Goal: Task Accomplishment & Management: Use online tool/utility

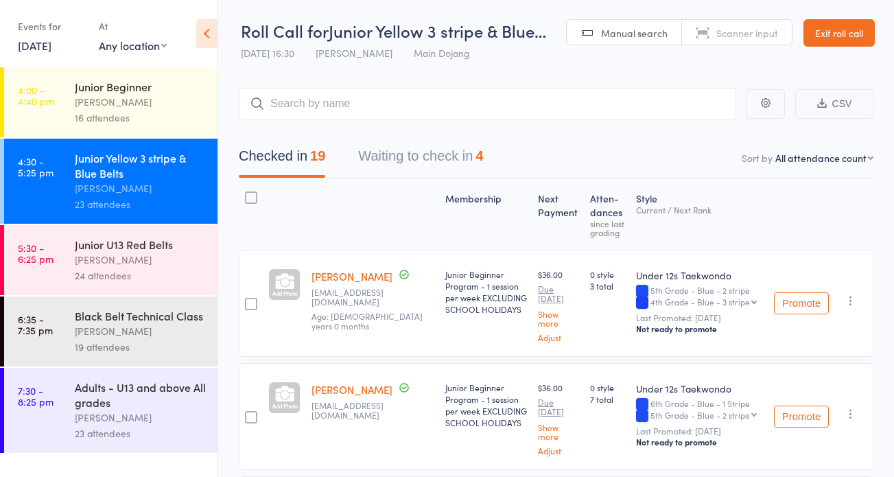
drag, startPoint x: 185, startPoint y: 274, endPoint x: 300, endPoint y: 270, distance: 116.0
click at [185, 273] on div "24 attendees" at bounding box center [140, 275] width 131 height 16
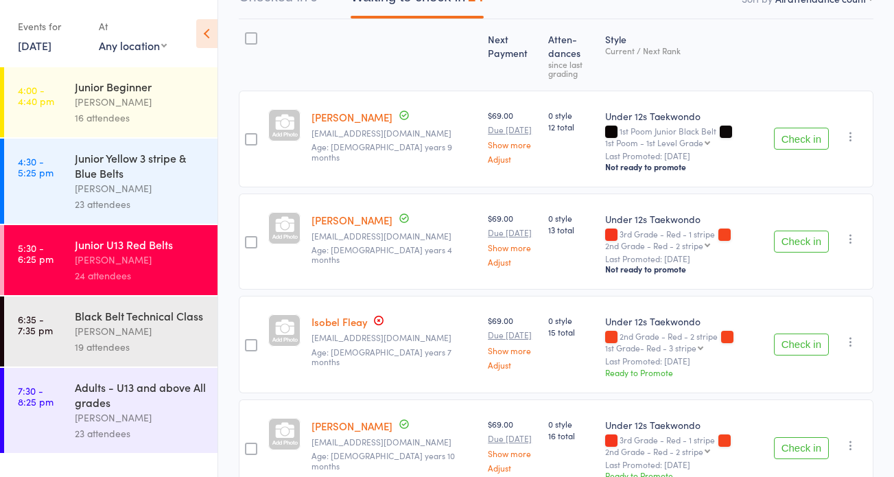
scroll to position [167, 0]
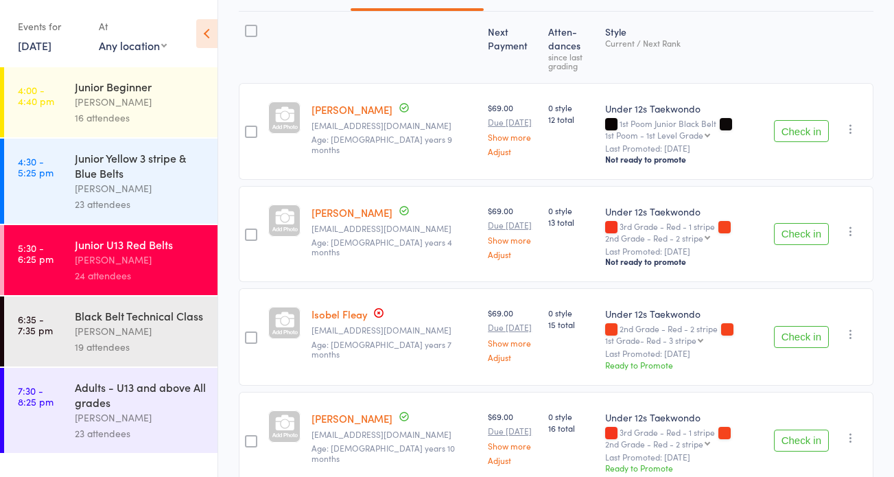
click at [811, 128] on button "Check in" at bounding box center [801, 131] width 55 height 22
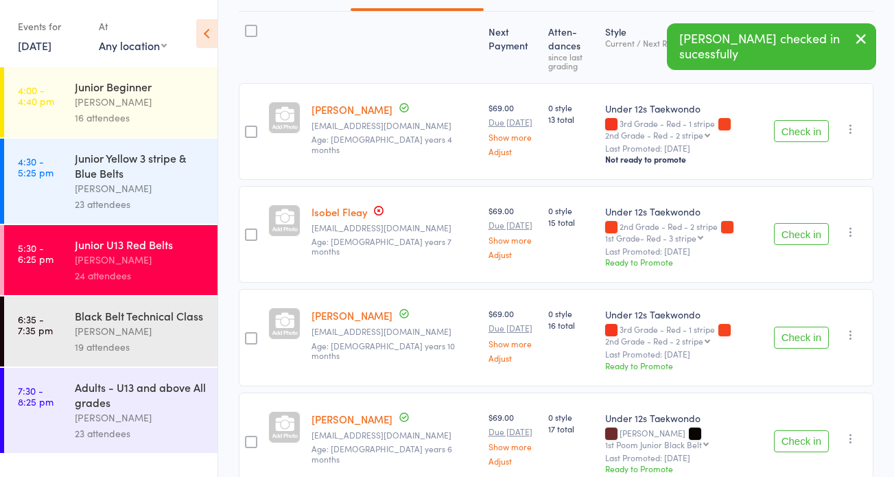
click at [814, 134] on button "Check in" at bounding box center [801, 131] width 55 height 22
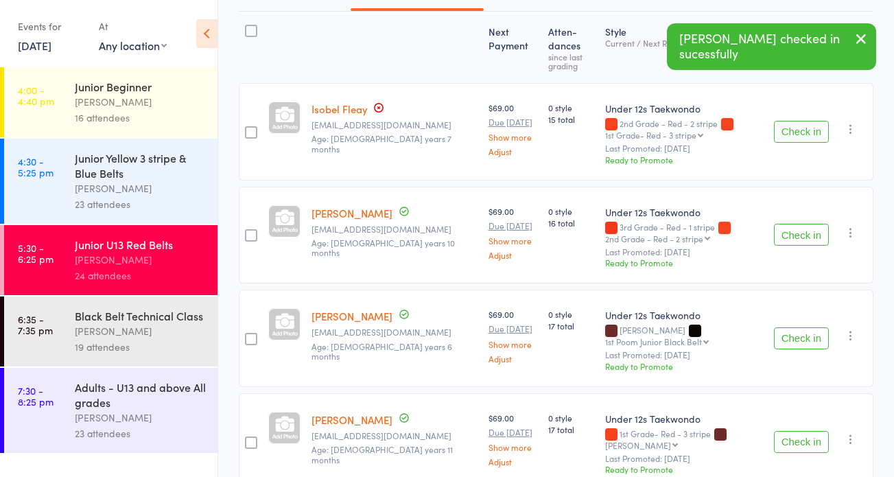
click at [808, 333] on button "Check in" at bounding box center [801, 338] width 55 height 22
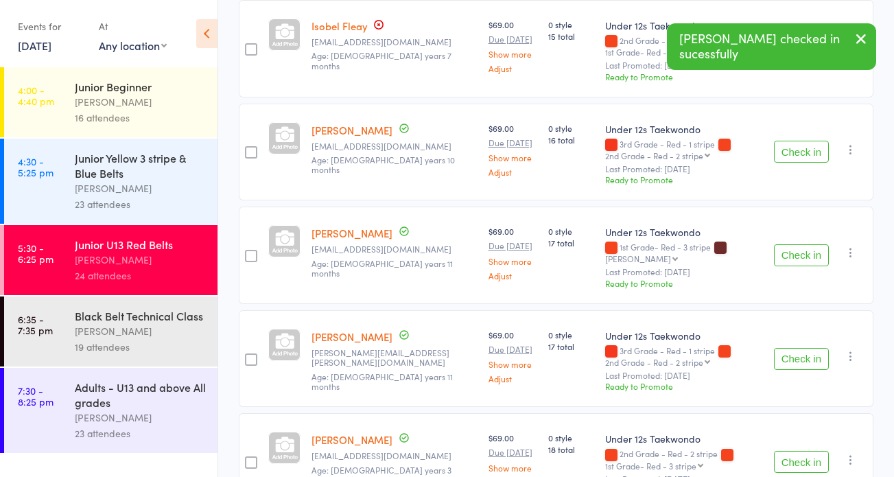
scroll to position [256, 0]
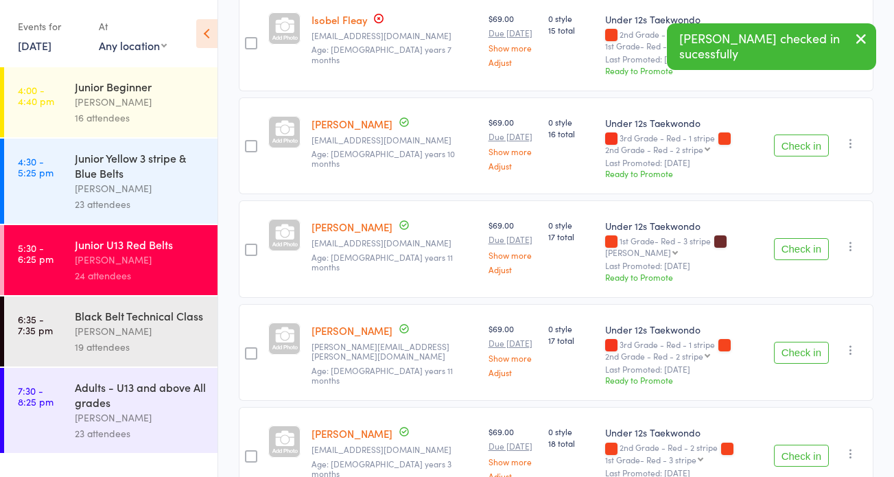
click at [789, 239] on button "Check in" at bounding box center [801, 249] width 55 height 22
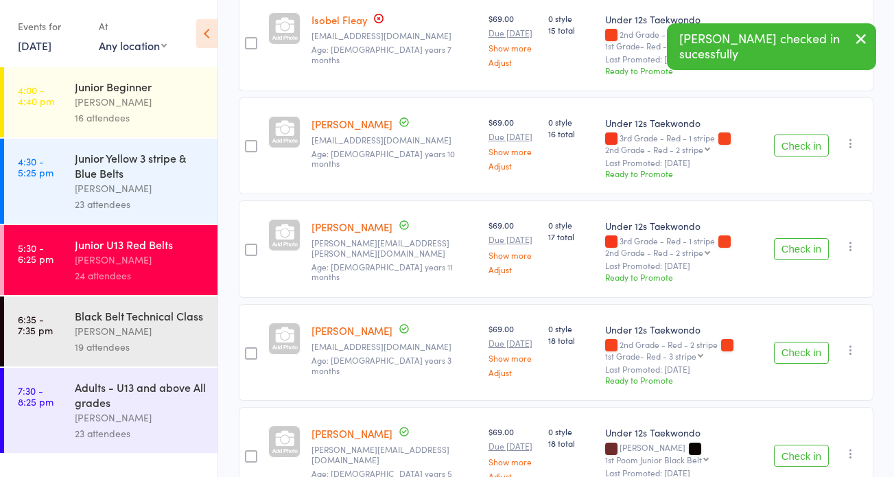
click at [800, 241] on button "Check in" at bounding box center [801, 249] width 55 height 22
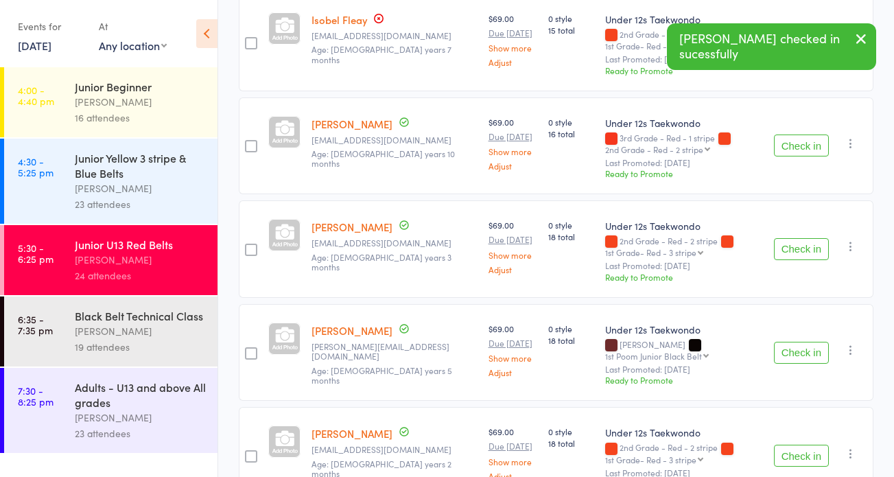
click at [799, 245] on button "Check in" at bounding box center [801, 249] width 55 height 22
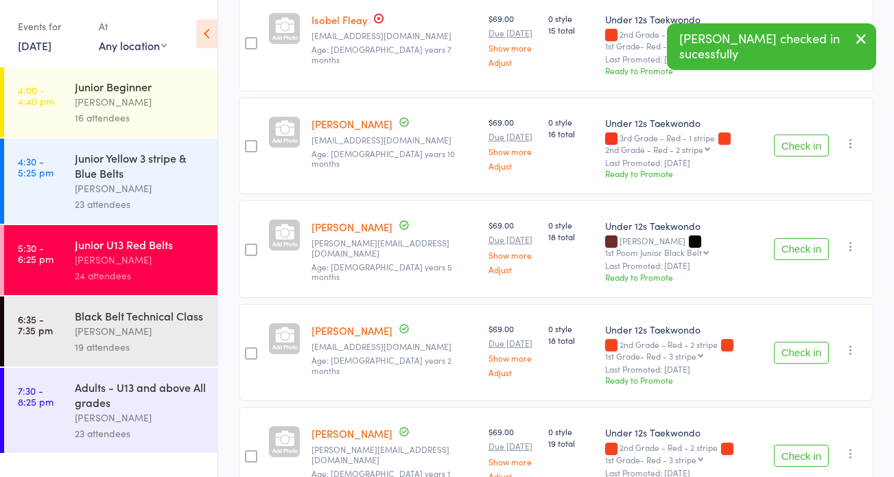
click at [800, 244] on button "Check in" at bounding box center [801, 249] width 55 height 22
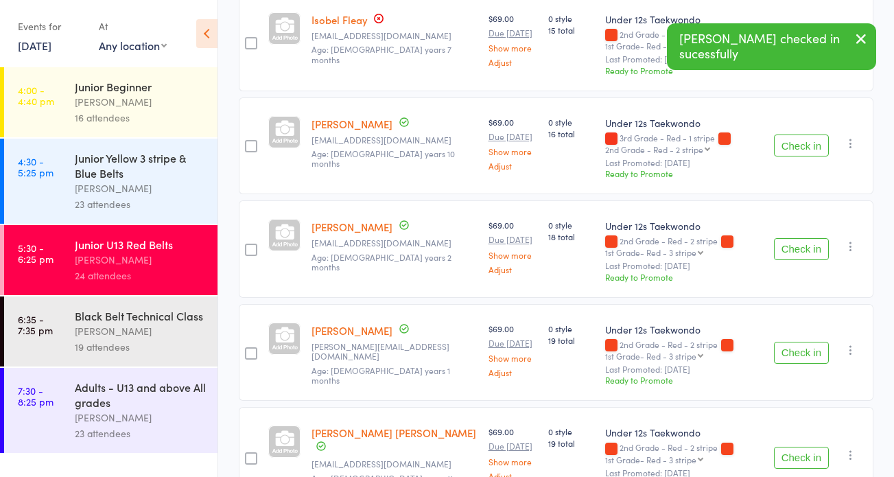
click at [800, 244] on button "Check in" at bounding box center [801, 249] width 55 height 22
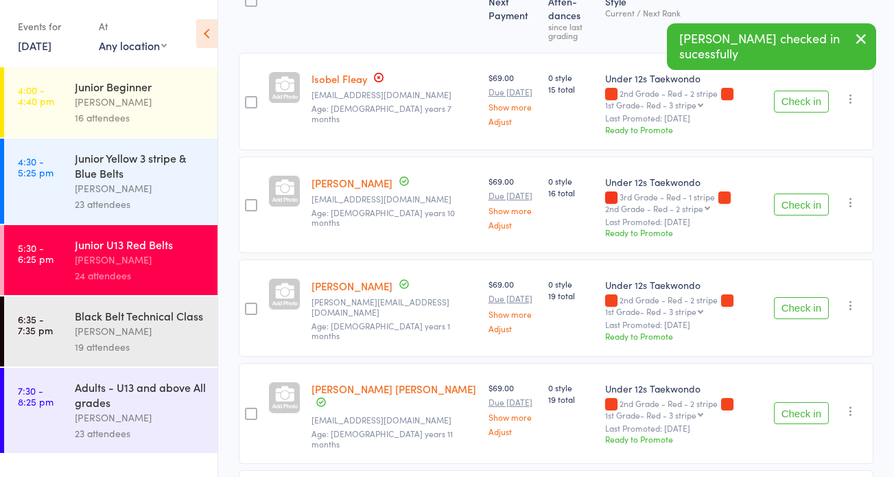
scroll to position [173, 0]
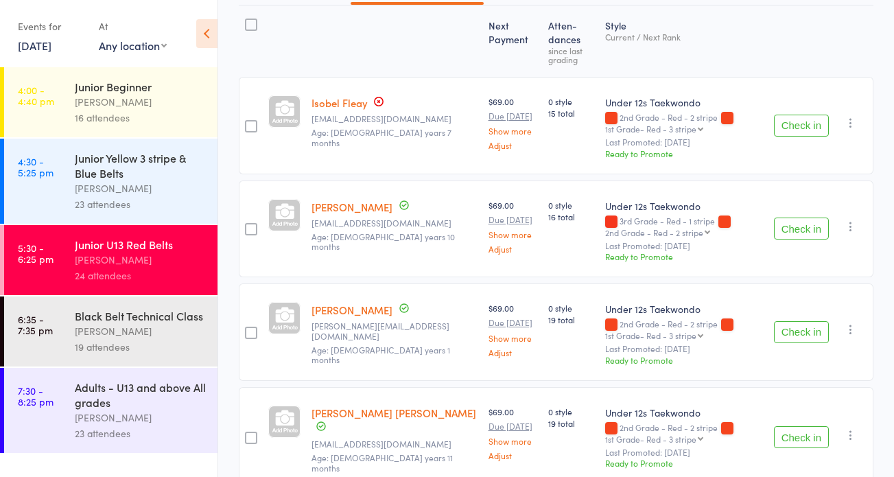
click at [807, 128] on button "Check in" at bounding box center [801, 126] width 55 height 22
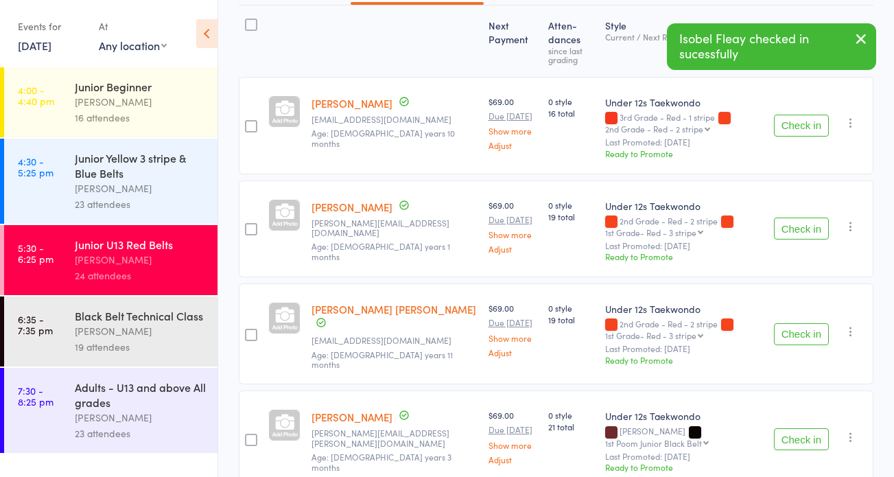
click at [805, 226] on button "Check in" at bounding box center [801, 228] width 55 height 22
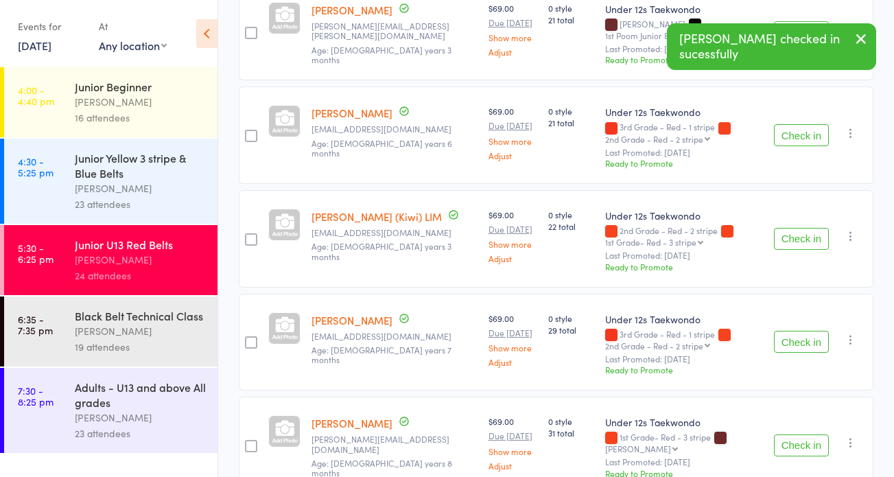
scroll to position [479, 0]
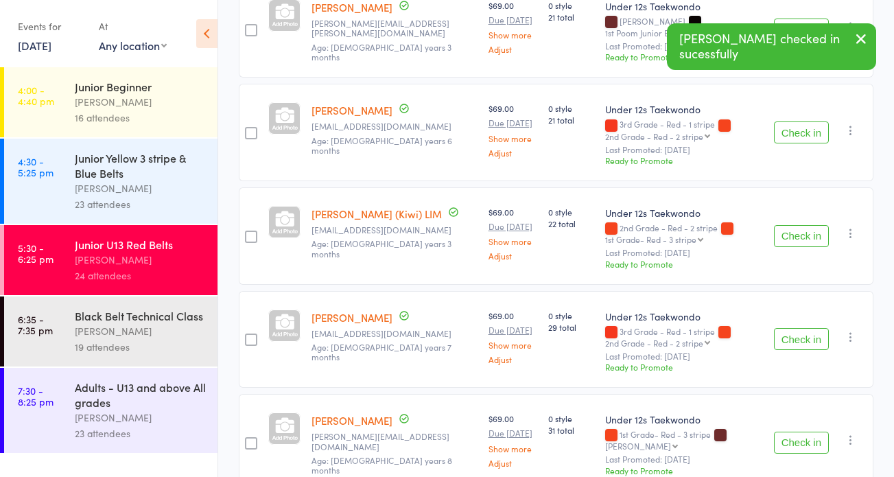
click at [805, 225] on button "Check in" at bounding box center [801, 236] width 55 height 22
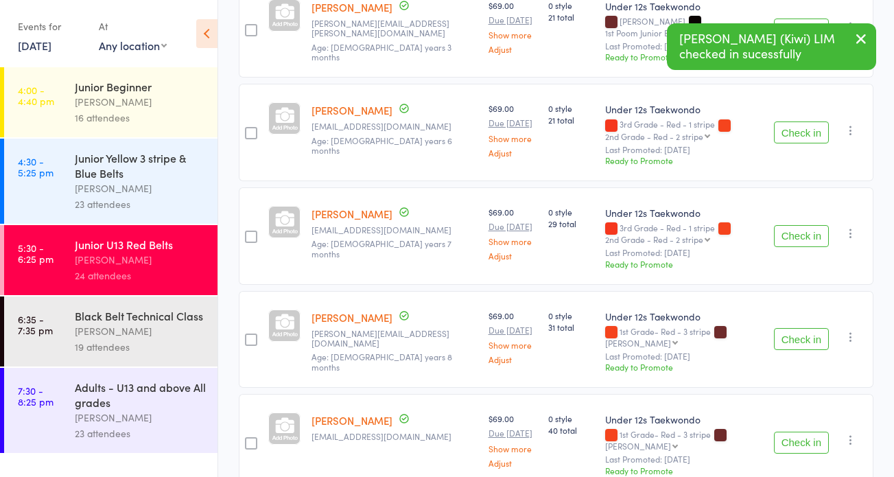
click at [798, 328] on button "Check in" at bounding box center [801, 339] width 55 height 22
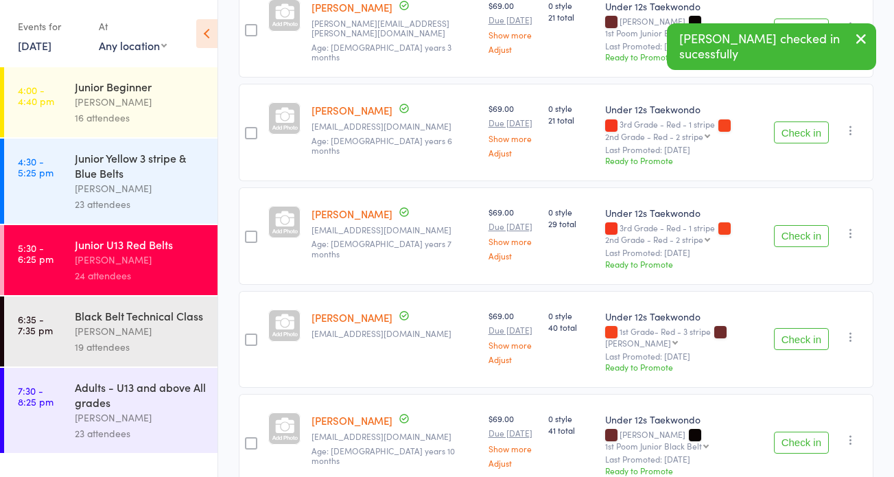
click at [797, 431] on button "Check in" at bounding box center [801, 442] width 55 height 22
click at [798, 431] on button "Check in" at bounding box center [801, 442] width 55 height 22
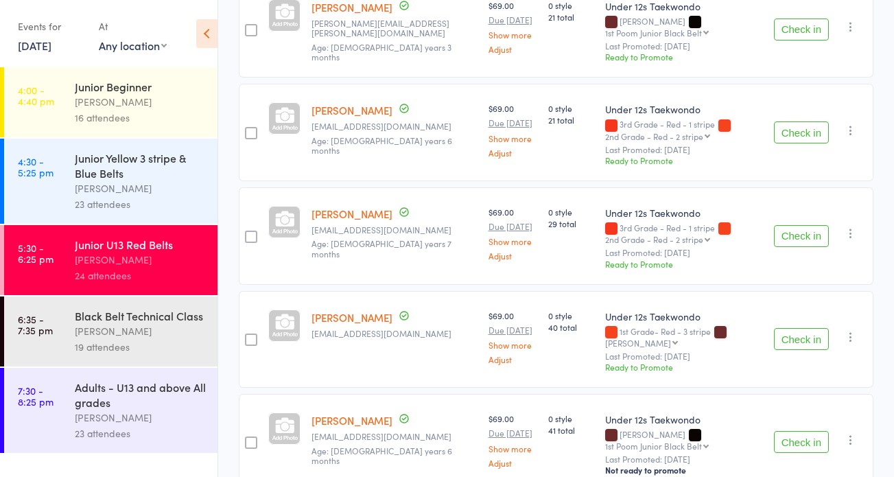
click at [798, 431] on button "Check in" at bounding box center [801, 442] width 55 height 22
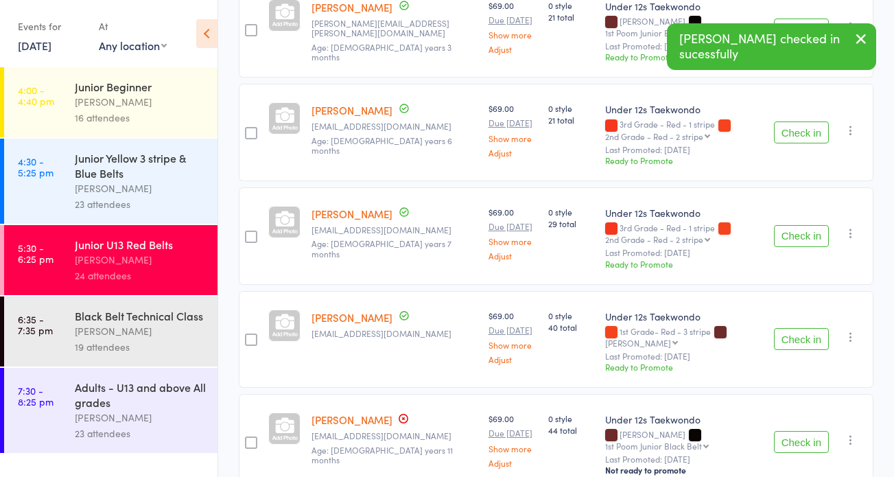
click at [789, 431] on button "Check in" at bounding box center [801, 442] width 55 height 22
click at [818, 431] on button "Check in" at bounding box center [801, 442] width 55 height 22
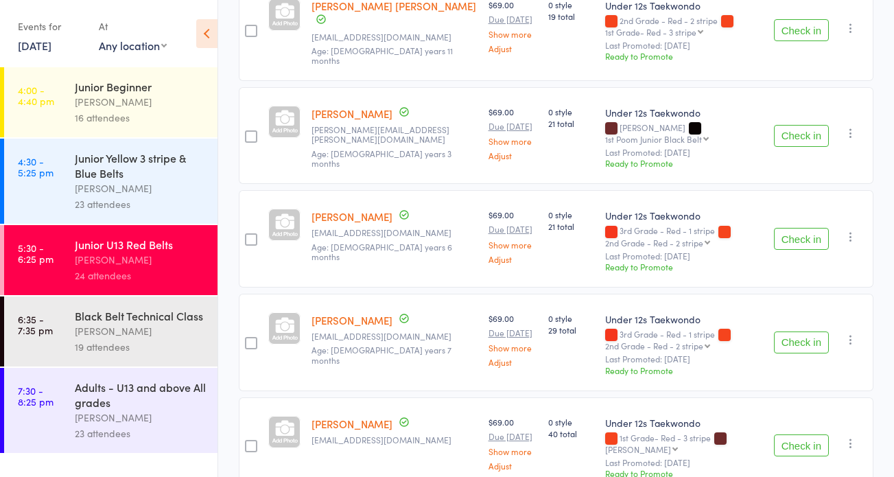
scroll to position [379, 0]
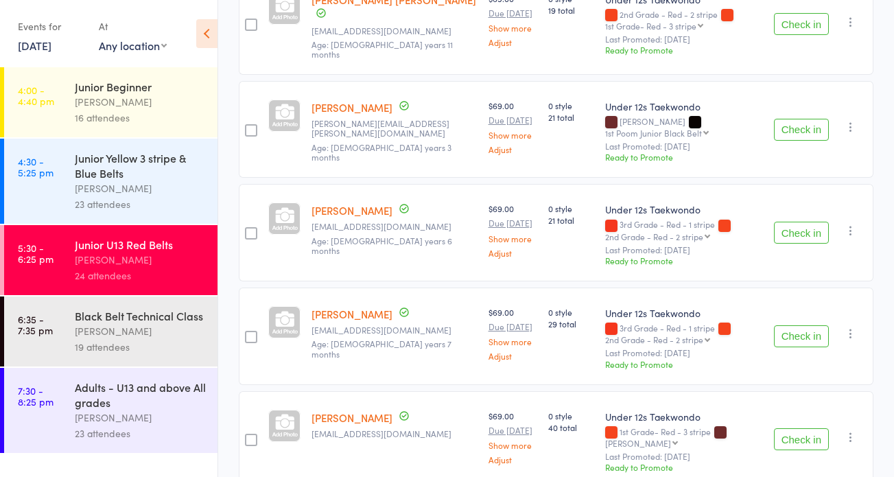
click at [798, 222] on button "Check in" at bounding box center [801, 233] width 55 height 22
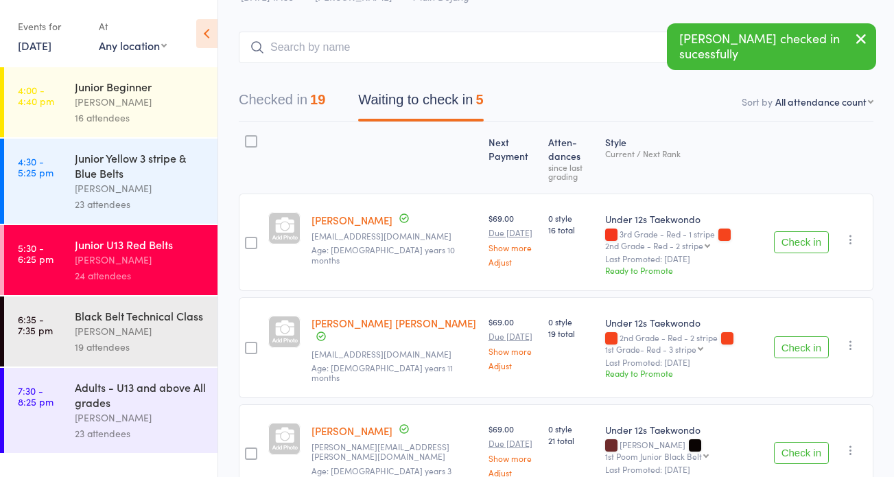
scroll to position [0, 0]
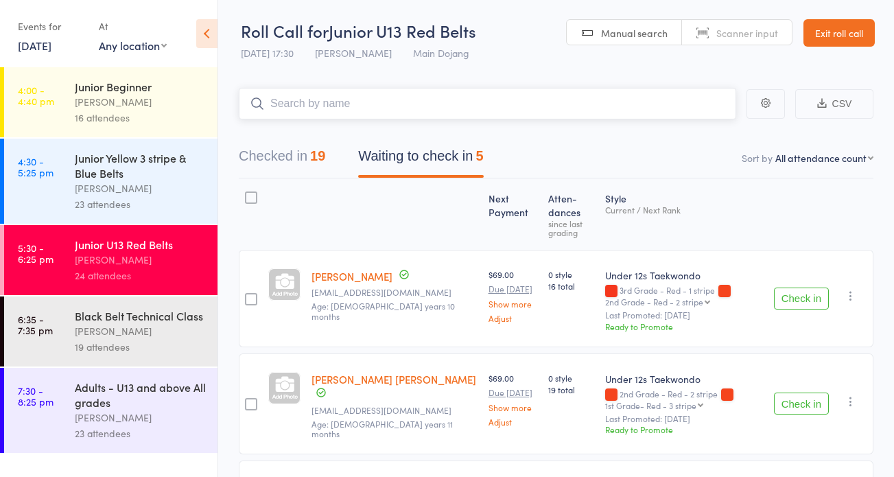
drag, startPoint x: 309, startPoint y: 110, endPoint x: 306, endPoint y: 102, distance: 8.7
click at [311, 104] on input "search" at bounding box center [487, 104] width 497 height 32
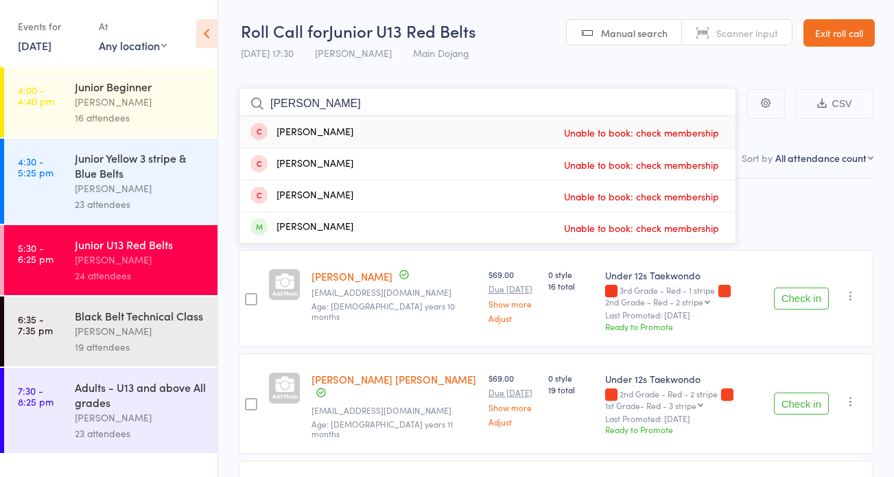
type input "[PERSON_NAME]"
click at [833, 33] on link "Exit roll call" at bounding box center [838, 32] width 71 height 27
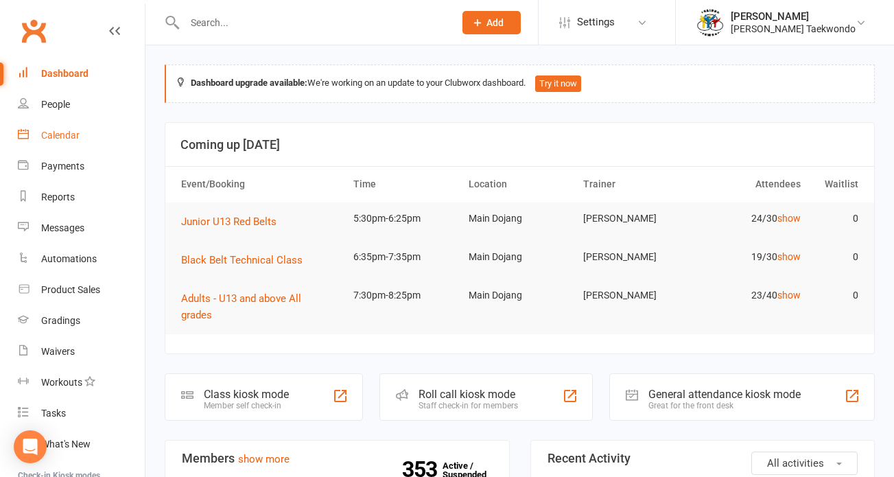
click at [59, 130] on div "Calendar" at bounding box center [60, 135] width 38 height 11
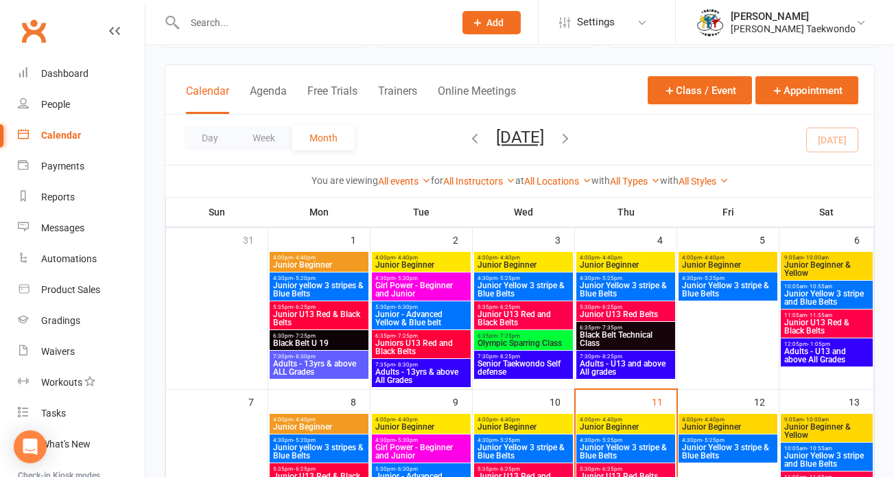
scroll to position [258, 0]
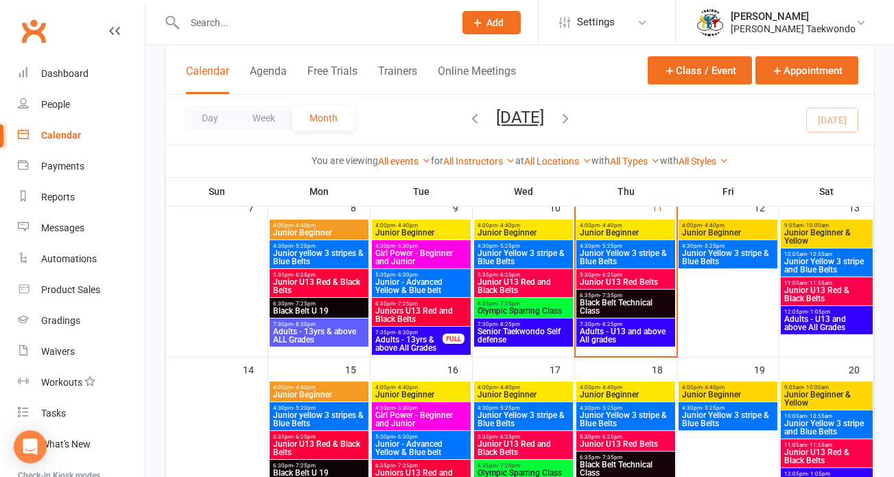
click at [624, 274] on span "5:30pm - 6:25pm" at bounding box center [625, 275] width 93 height 6
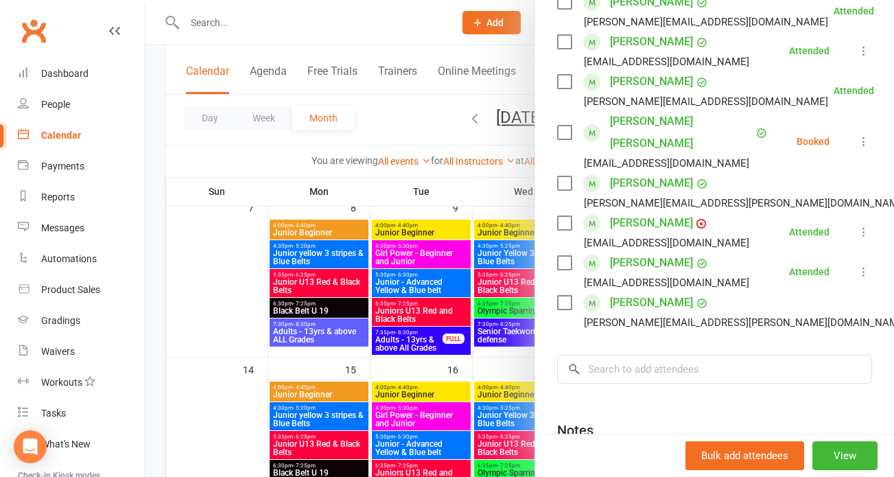
scroll to position [923, 0]
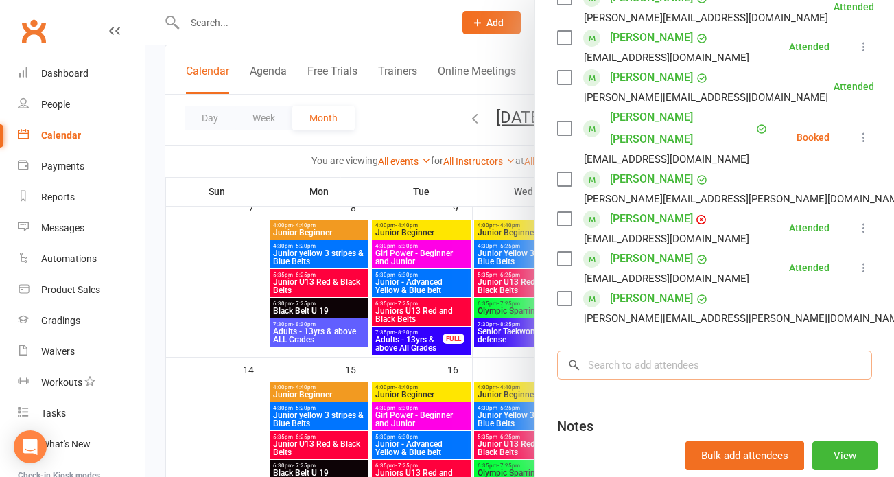
click at [609, 350] on input "search" at bounding box center [714, 364] width 315 height 29
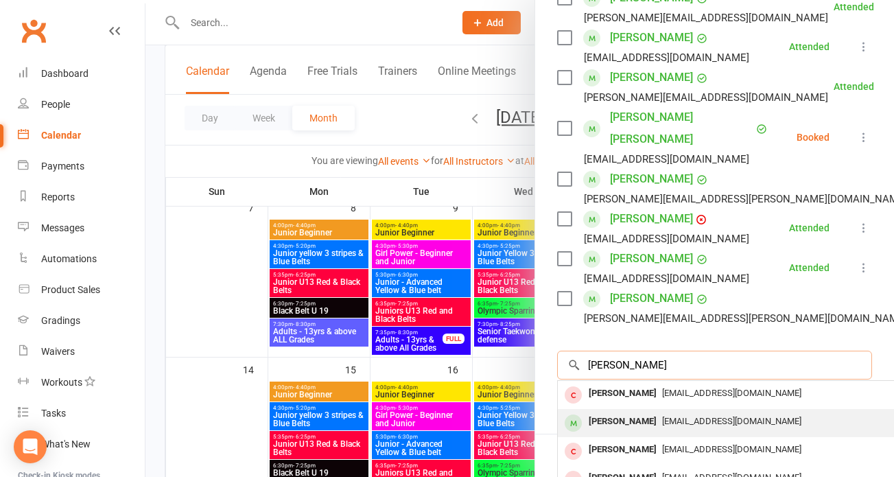
type input "[PERSON_NAME]"
click at [605, 412] on div "[PERSON_NAME]" at bounding box center [622, 422] width 79 height 20
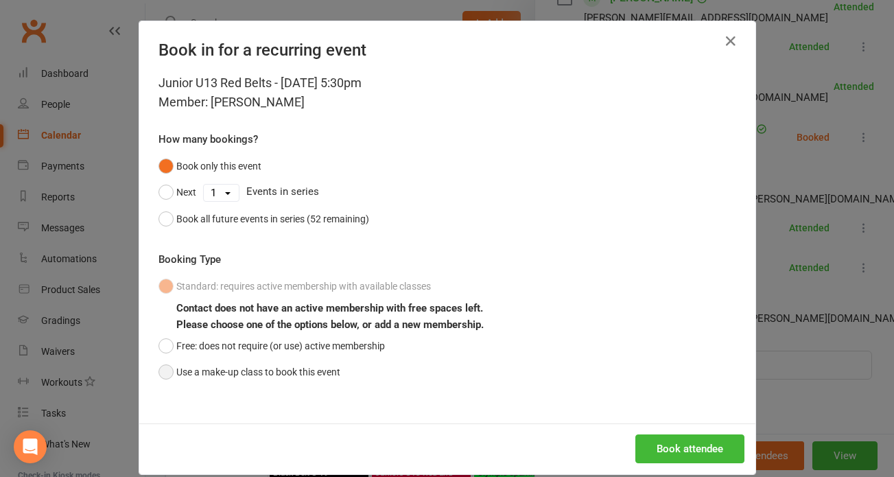
click at [164, 368] on button "Use a make-up class to book this event" at bounding box center [249, 372] width 182 height 26
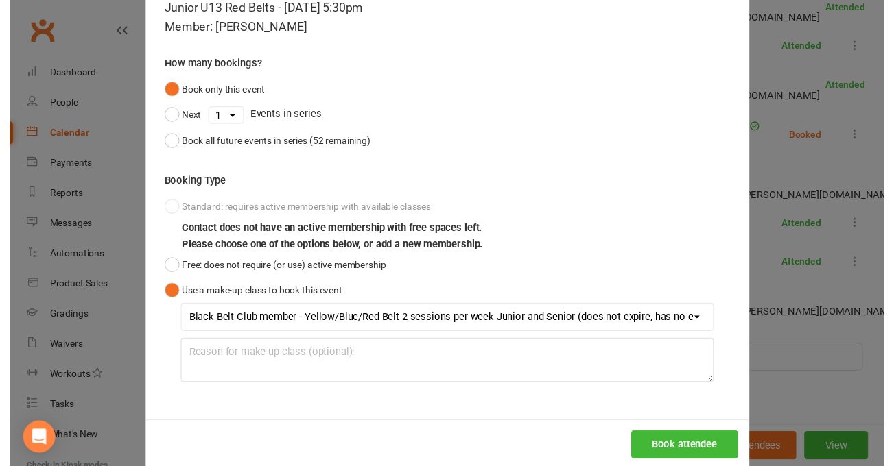
scroll to position [98, 0]
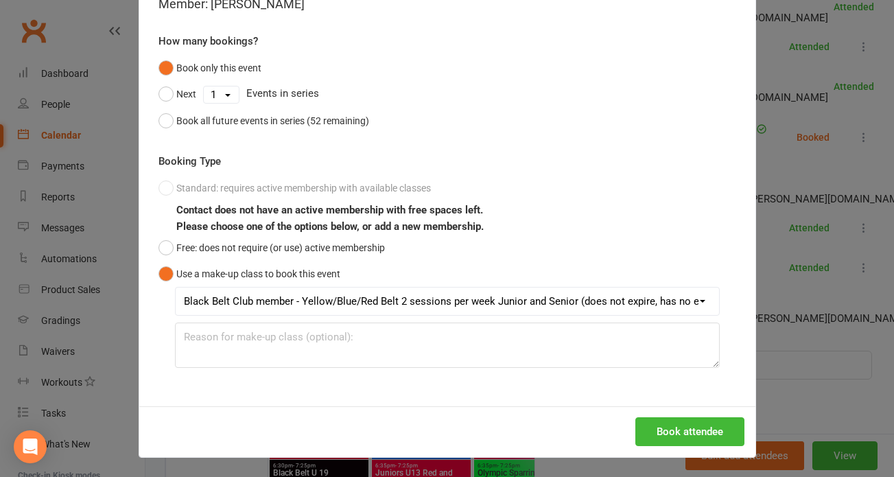
click at [680, 436] on button "Book attendee" at bounding box center [689, 431] width 109 height 29
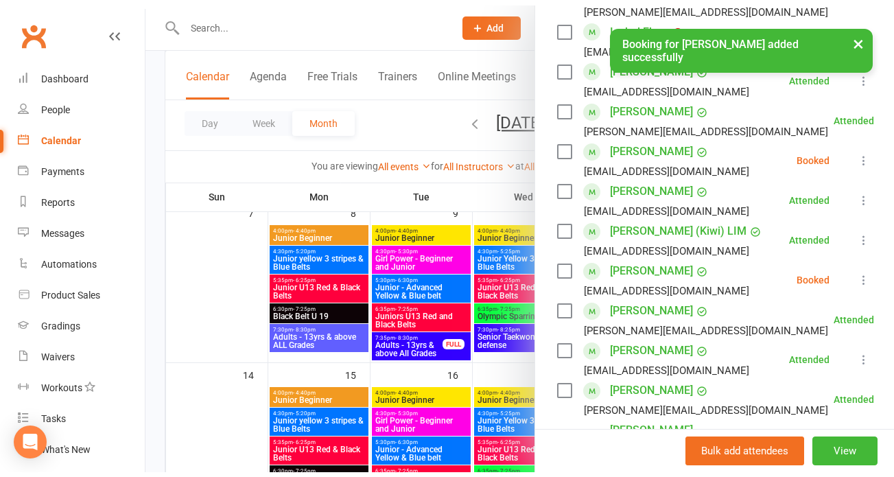
scroll to position [644, 0]
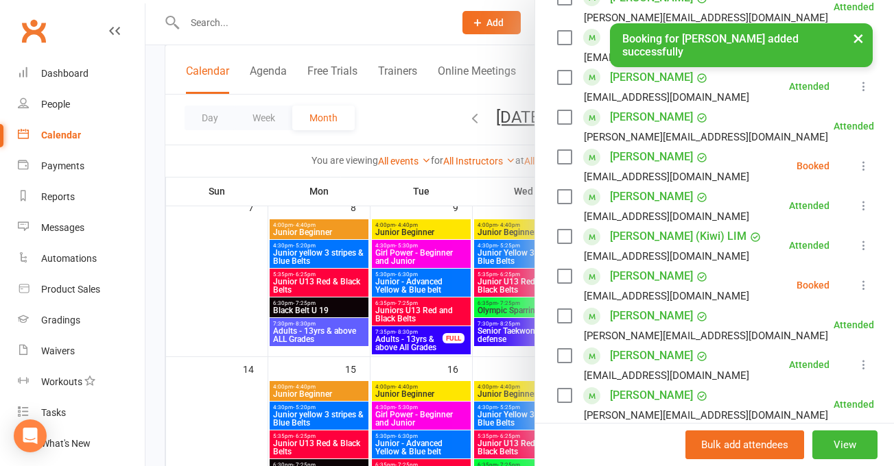
click at [857, 281] on icon at bounding box center [864, 285] width 14 height 14
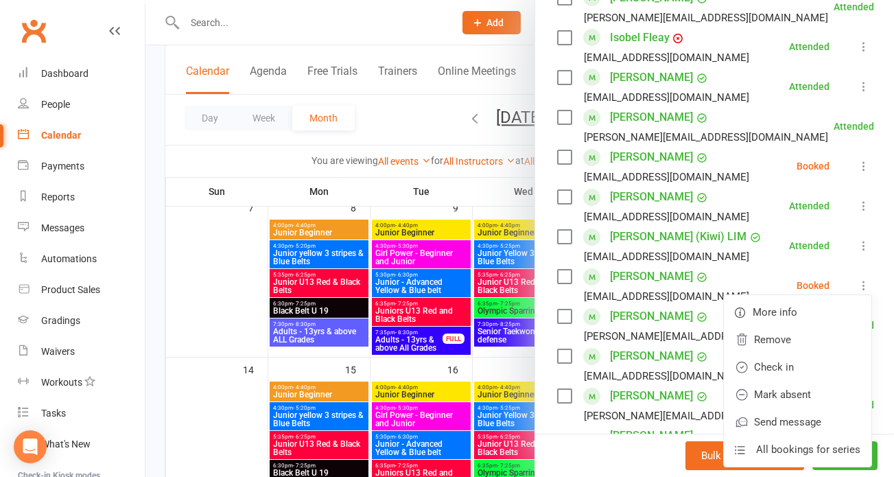
click at [774, 370] on link "Check in" at bounding box center [797, 366] width 147 height 27
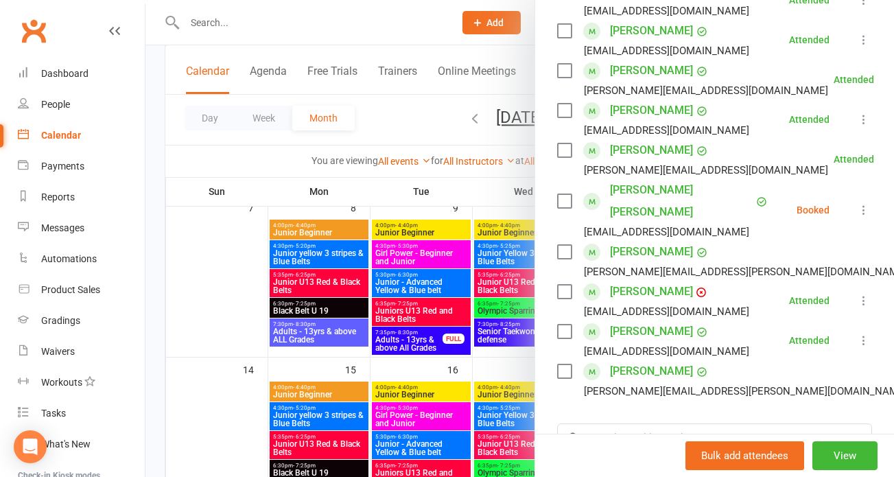
scroll to position [999, 0]
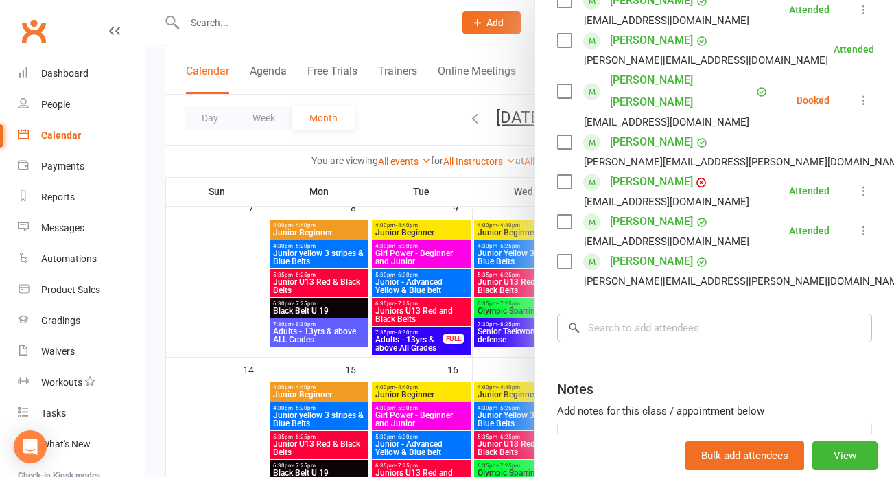
click at [610, 316] on input "search" at bounding box center [714, 327] width 315 height 29
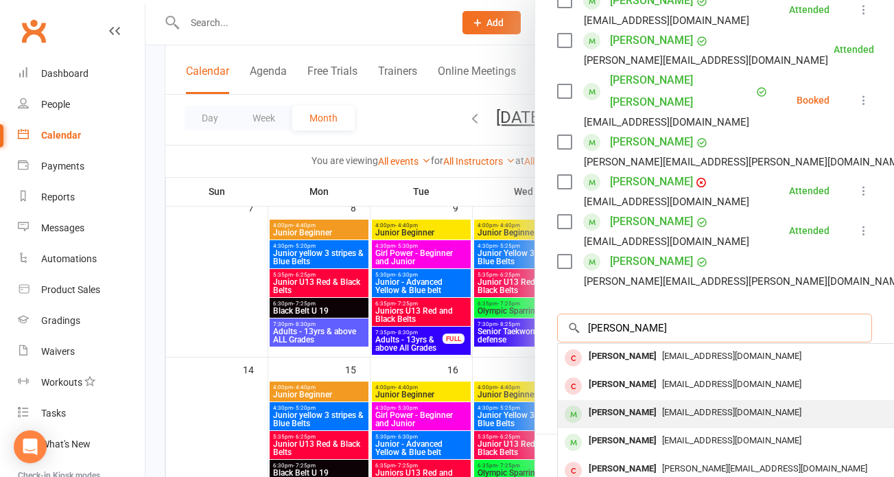
type input "[PERSON_NAME]"
click at [662, 407] on span "[EMAIL_ADDRESS][DOMAIN_NAME]" at bounding box center [731, 412] width 139 height 10
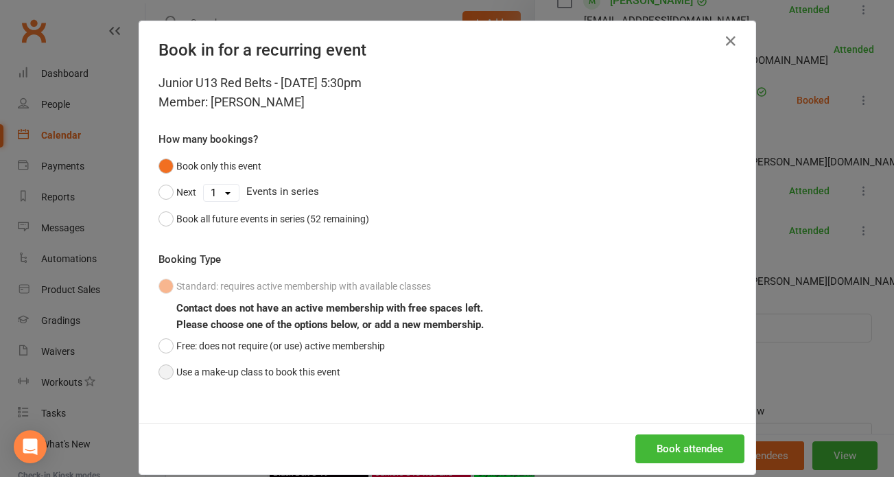
click at [163, 370] on button "Use a make-up class to book this event" at bounding box center [249, 372] width 182 height 26
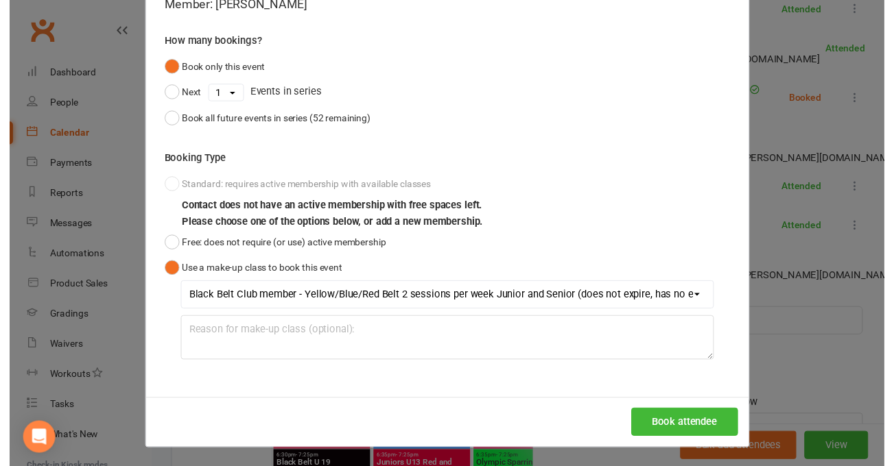
scroll to position [98, 0]
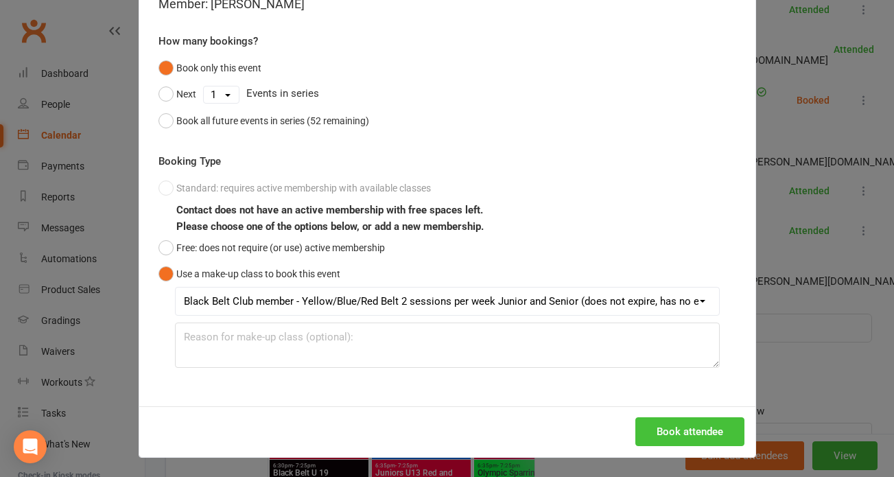
click at [657, 433] on button "Book attendee" at bounding box center [689, 431] width 109 height 29
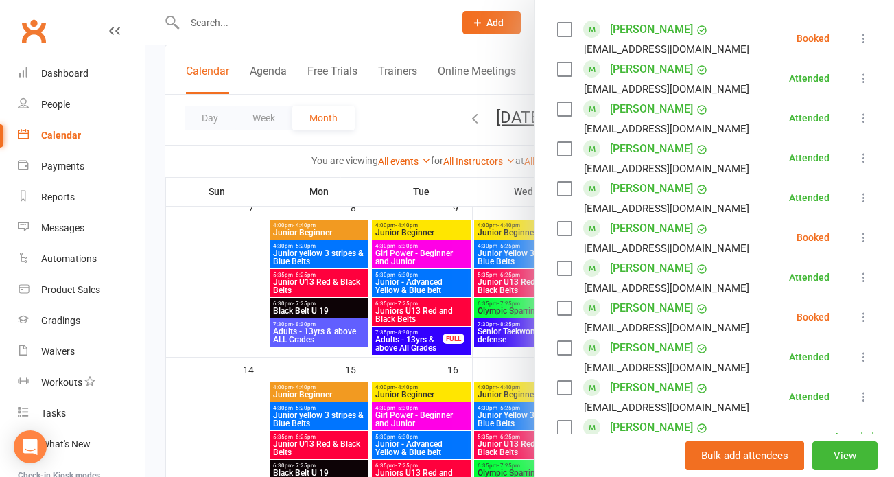
scroll to position [188, 0]
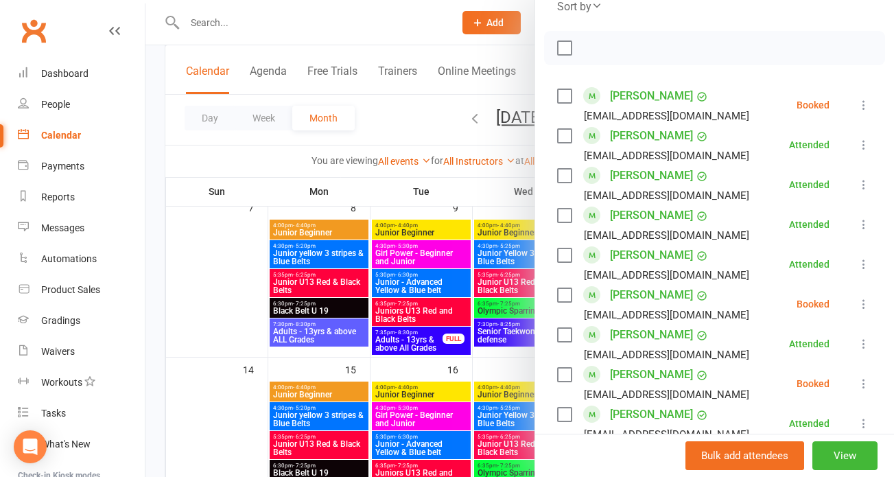
click at [857, 105] on icon at bounding box center [864, 105] width 14 height 14
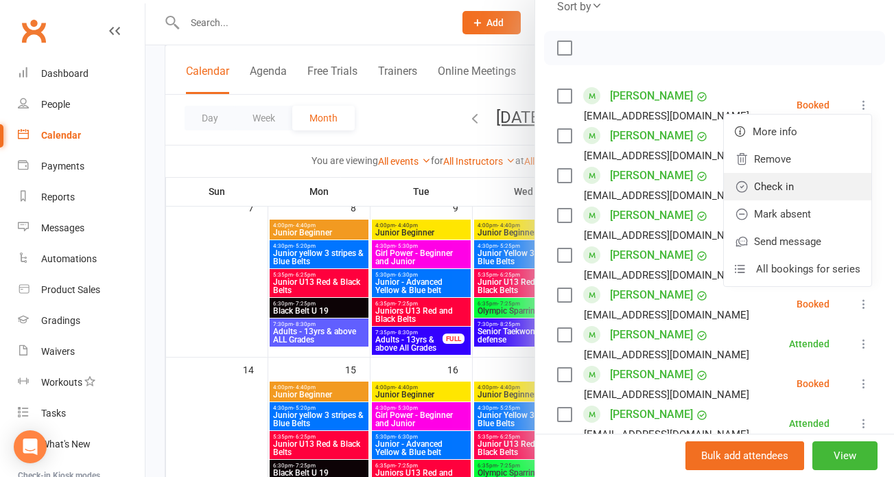
click at [770, 196] on link "Check in" at bounding box center [797, 186] width 147 height 27
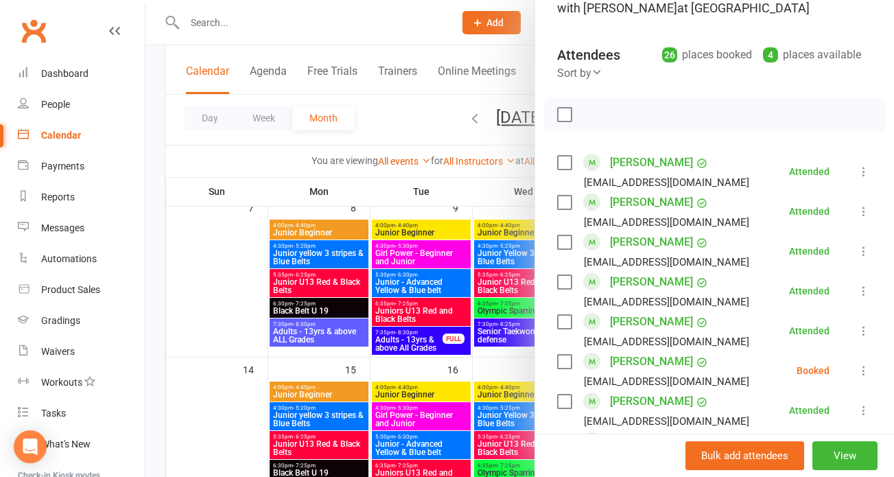
scroll to position [0, 0]
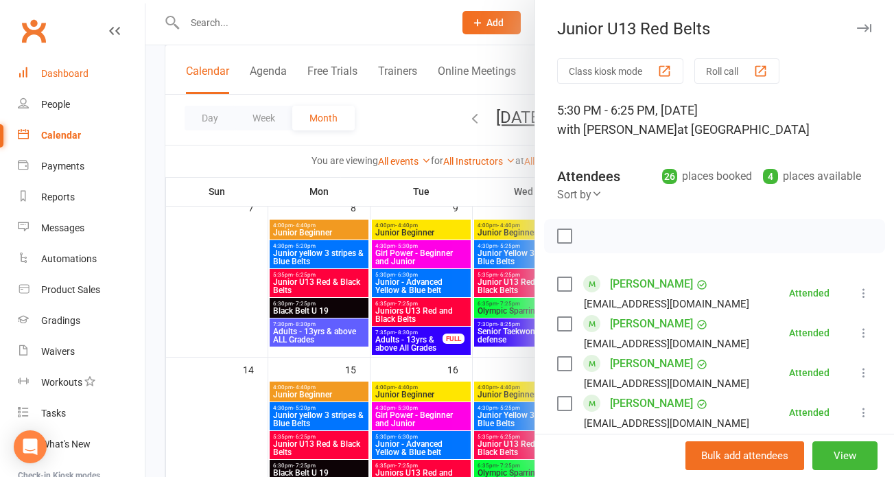
click at [84, 74] on div "Dashboard" at bounding box center [64, 73] width 47 height 11
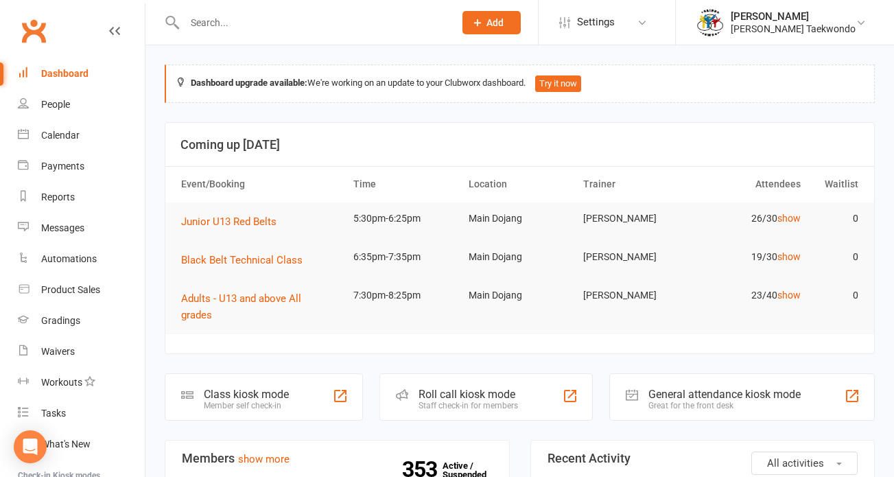
click at [475, 401] on div "Staff check-in for members" at bounding box center [467, 406] width 99 height 10
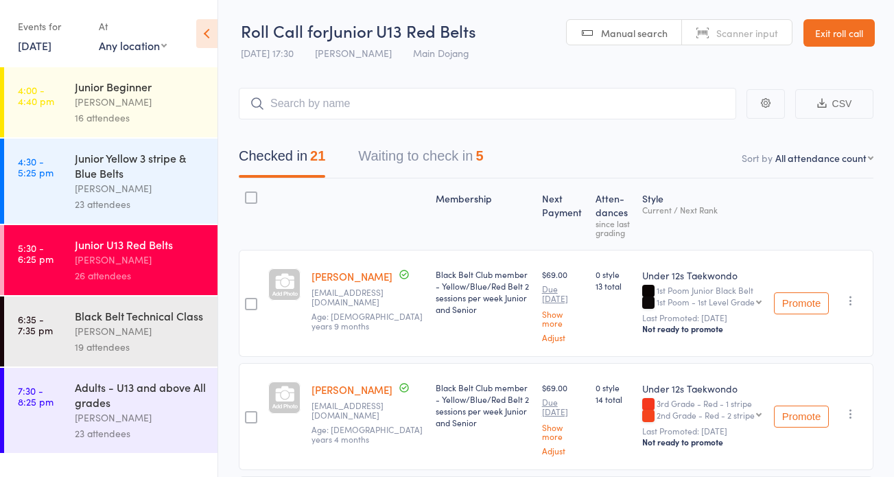
click at [407, 156] on button "Waiting to check in 5" at bounding box center [420, 159] width 125 height 36
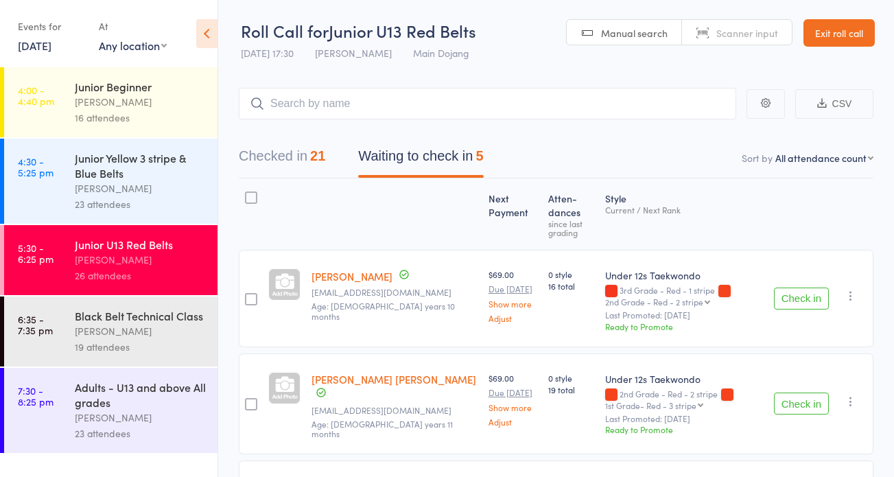
click at [250, 199] on div at bounding box center [251, 197] width 12 height 12
click at [248, 193] on input "checkbox" at bounding box center [248, 193] width 0 height 0
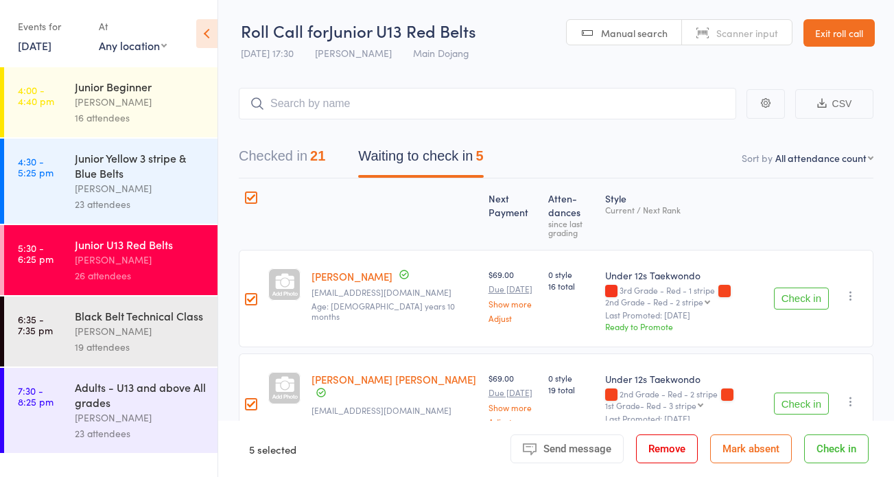
click at [763, 442] on button "Mark absent" at bounding box center [751, 448] width 82 height 29
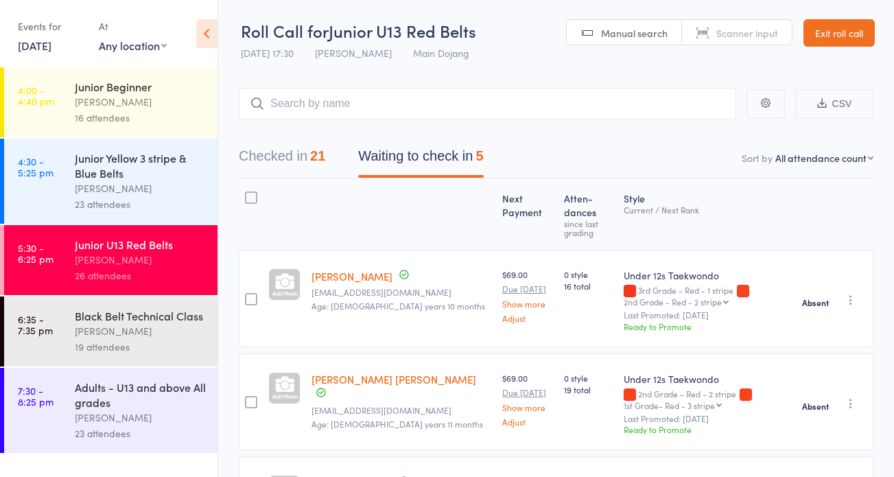
click at [266, 171] on button "Checked in 21" at bounding box center [282, 159] width 86 height 36
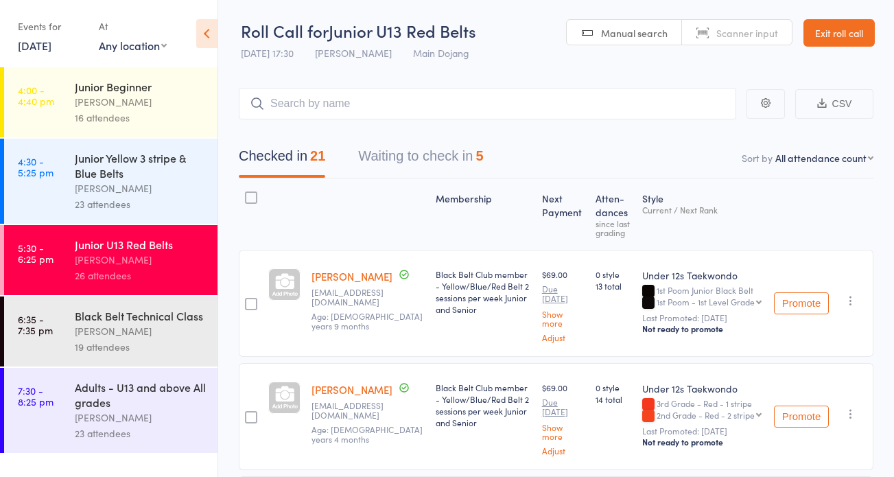
scroll to position [23, 0]
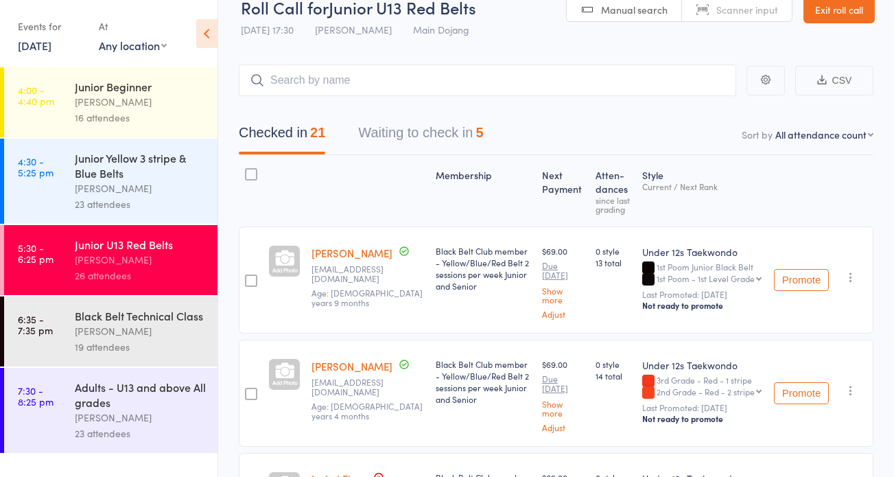
select select "1"
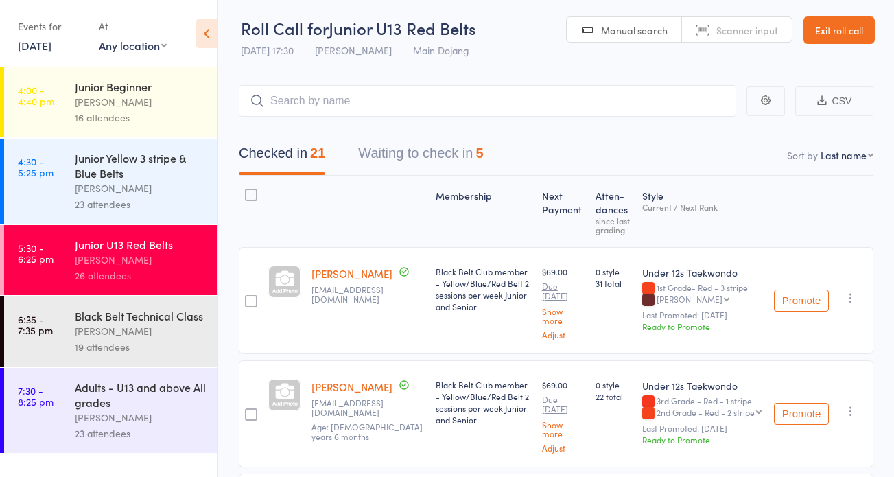
scroll to position [5, 0]
